Goal: Use online tool/utility: Utilize a website feature to perform a specific function

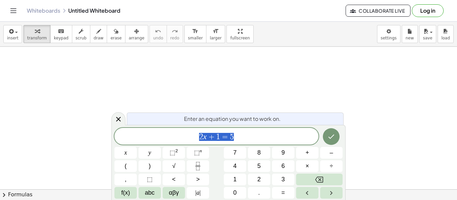
scroll to position [0, 0]
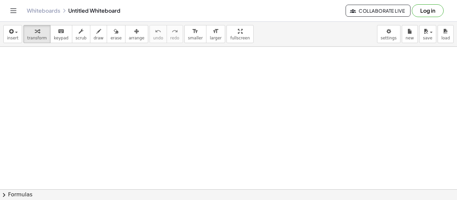
scroll to position [103, 0]
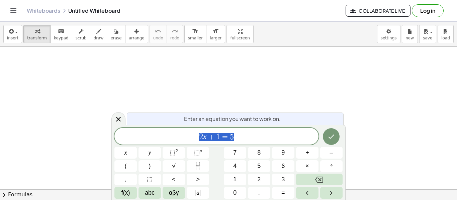
click at [330, 138] on icon "Done" at bounding box center [331, 137] width 8 height 8
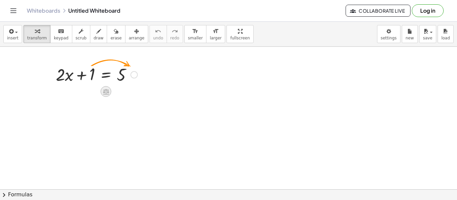
click at [105, 90] on icon at bounding box center [106, 92] width 6 height 6
click at [93, 91] on span "−" at bounding box center [93, 92] width 4 height 10
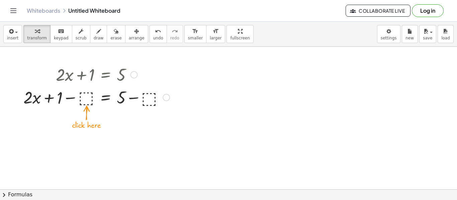
click at [86, 95] on div at bounding box center [96, 97] width 153 height 23
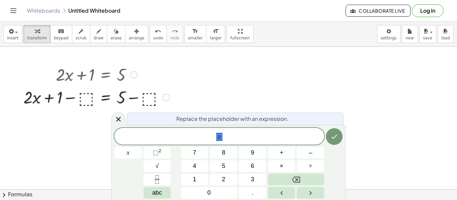
scroll to position [1, 0]
click at [200, 179] on button "1" at bounding box center [194, 180] width 27 height 12
click at [332, 143] on button "Done" at bounding box center [334, 137] width 17 height 17
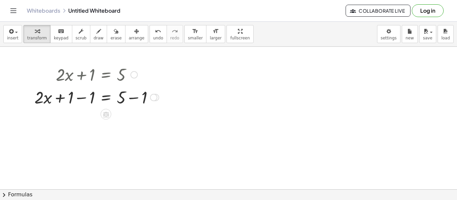
click at [104, 116] on icon at bounding box center [105, 114] width 7 height 7
click at [154, 97] on div at bounding box center [153, 97] width 7 height 7
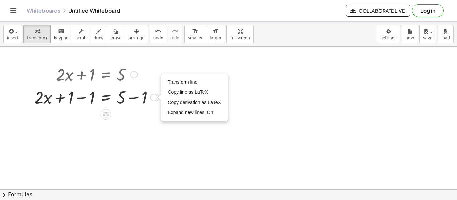
click at [154, 97] on div "Transform line Copy line as LaTeX Copy derivation as LaTeX Expand new lines: On" at bounding box center [153, 97] width 7 height 7
click at [106, 115] on icon at bounding box center [106, 115] width 6 height 6
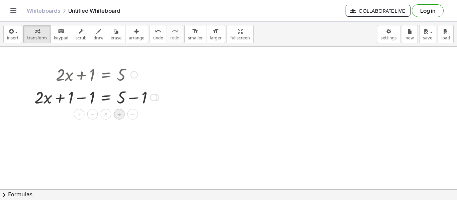
click at [118, 116] on span "÷" at bounding box center [119, 115] width 4 height 10
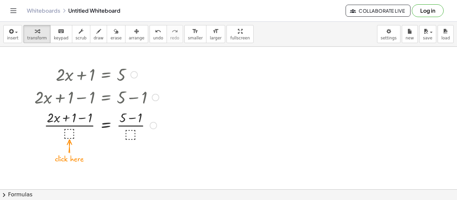
click at [71, 134] on div at bounding box center [96, 124] width 131 height 33
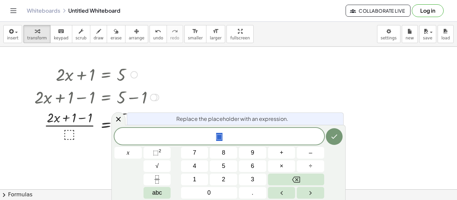
scroll to position [1, 0]
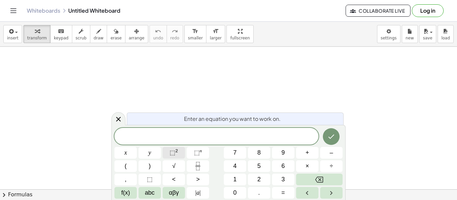
click at [211, 0] on html "Graspable Math Activities Get Started Activity Bank Assigned Work Classes White…" at bounding box center [228, 100] width 457 height 200
click at [328, 156] on button "–" at bounding box center [331, 153] width 22 height 12
click at [271, 181] on div "8 x − ​ x y ⬚ 2 ⬚ n 7 8 9 + – ( ) √ 4 5 6 × ÷ , ⬚ < > 1 2 3 f(x) abc αβγ | a | …" at bounding box center [228, 163] width 228 height 71
click at [269, 181] on button "2" at bounding box center [259, 180] width 22 height 12
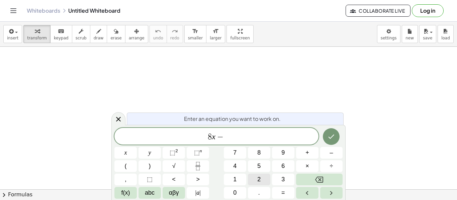
scroll to position [1, 0]
click at [279, 193] on button "=" at bounding box center [283, 193] width 22 height 12
click at [326, 137] on button "Done" at bounding box center [331, 137] width 17 height 17
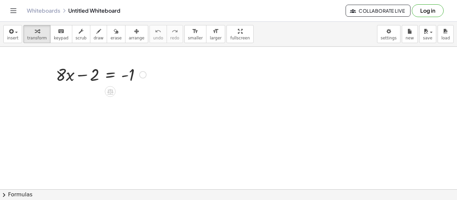
click at [142, 72] on div at bounding box center [142, 74] width 7 height 7
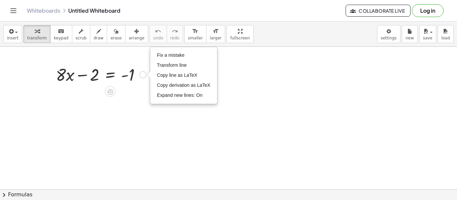
click at [142, 75] on div "Fix a mistake Transform line Copy line as LaTeX Copy derivation as LaTeX Expand…" at bounding box center [142, 74] width 7 height 7
click at [112, 91] on icon at bounding box center [110, 92] width 6 height 6
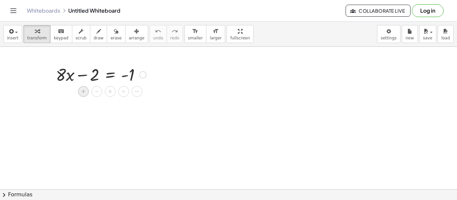
drag, startPoint x: 94, startPoint y: 115, endPoint x: 85, endPoint y: 93, distance: 23.6
click at [85, 93] on div "+ · 8 · x − 2 = - 1 Fix a mistake Transform line Copy line as LaTeX Copy deriva…" at bounding box center [228, 190] width 457 height 286
click at [107, 90] on icon at bounding box center [110, 91] width 7 height 7
click at [83, 89] on span "+" at bounding box center [84, 92] width 4 height 10
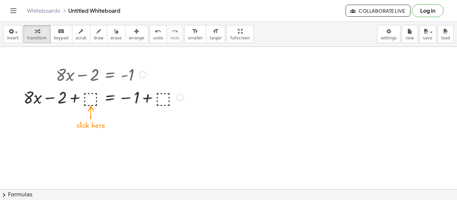
click at [91, 98] on div at bounding box center [103, 97] width 167 height 23
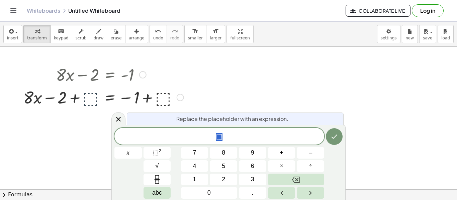
scroll to position [2, 0]
click at [243, 177] on button "3" at bounding box center [252, 180] width 27 height 12
click at [278, 142] on div "3 ​ x 7 8 9 + – 4 5 6 × ÷ ⬚ 2 √ abc 1 2 3 0 ." at bounding box center [228, 163] width 228 height 71
click at [331, 135] on icon "Done" at bounding box center [334, 137] width 8 height 8
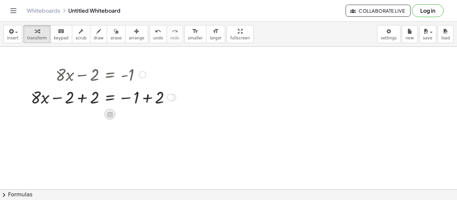
click at [109, 116] on icon at bounding box center [109, 114] width 7 height 7
